Goal: Check status: Check status

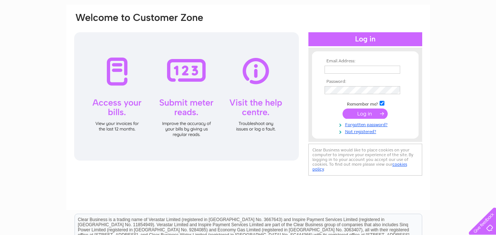
scroll to position [73, 0]
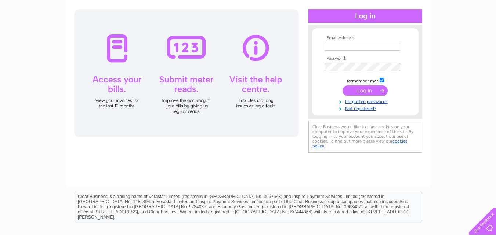
type input "[PERSON_NAME][EMAIL_ADDRESS][DOMAIN_NAME]"
click at [359, 88] on input "submit" at bounding box center [365, 91] width 45 height 10
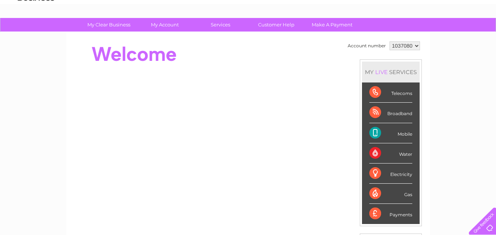
scroll to position [37, 0]
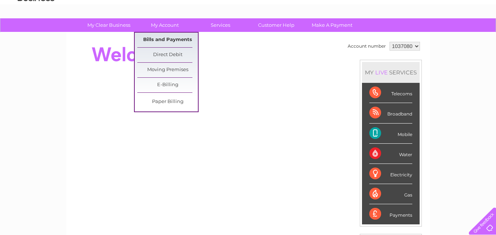
click at [163, 37] on link "Bills and Payments" at bounding box center [167, 40] width 61 height 15
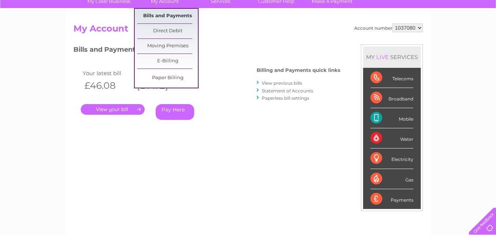
scroll to position [73, 0]
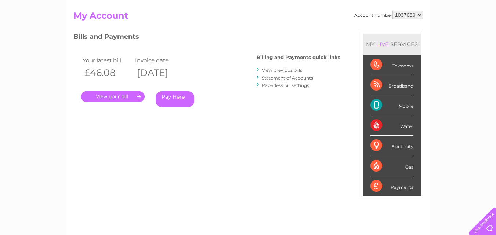
click at [130, 95] on link "." at bounding box center [113, 96] width 64 height 11
